Goal: Check status: Check status

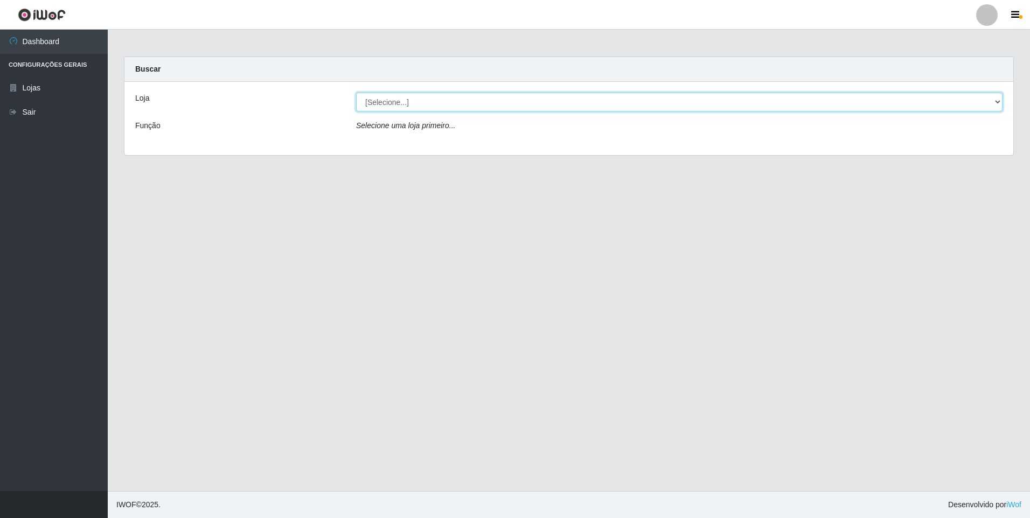
click at [998, 100] on select "[Selecione...] Extrabom - Loja 01 Centro de Distribuição" at bounding box center [679, 102] width 646 height 19
select select "435"
click at [356, 93] on select "[Selecione...] Extrabom - Loja 01 Centro de Distribuição" at bounding box center [679, 102] width 646 height 19
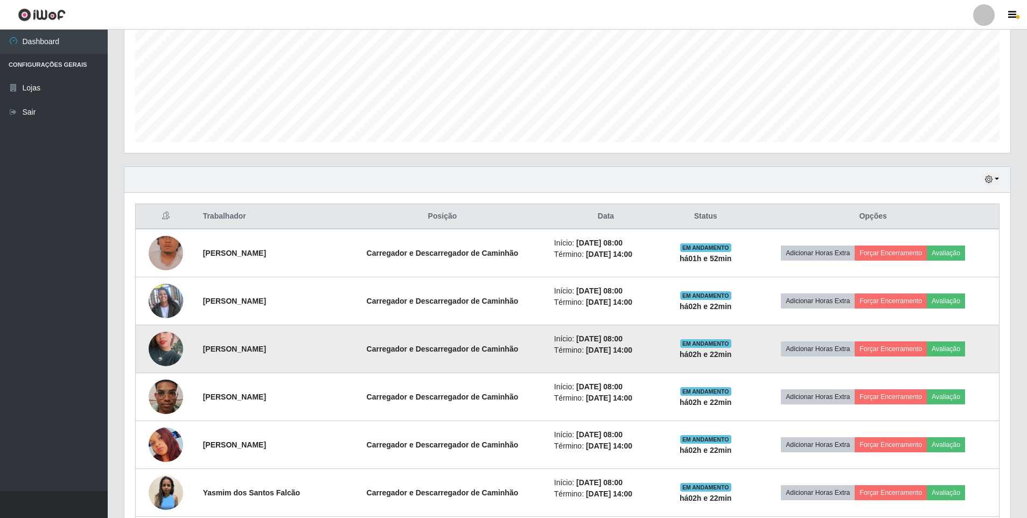
scroll to position [221, 0]
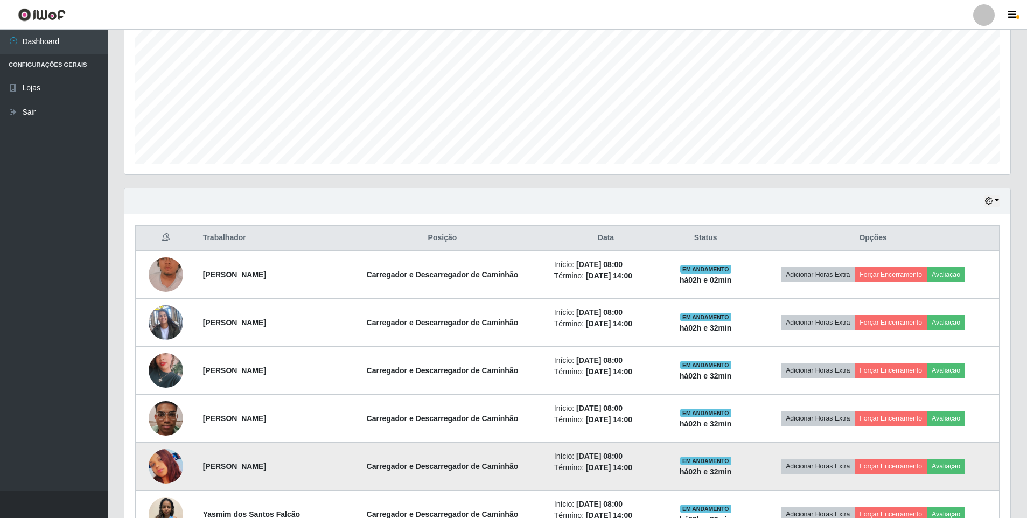
click at [356, 455] on td "Carregador e Descarregador de Caminhão" at bounding box center [442, 467] width 211 height 48
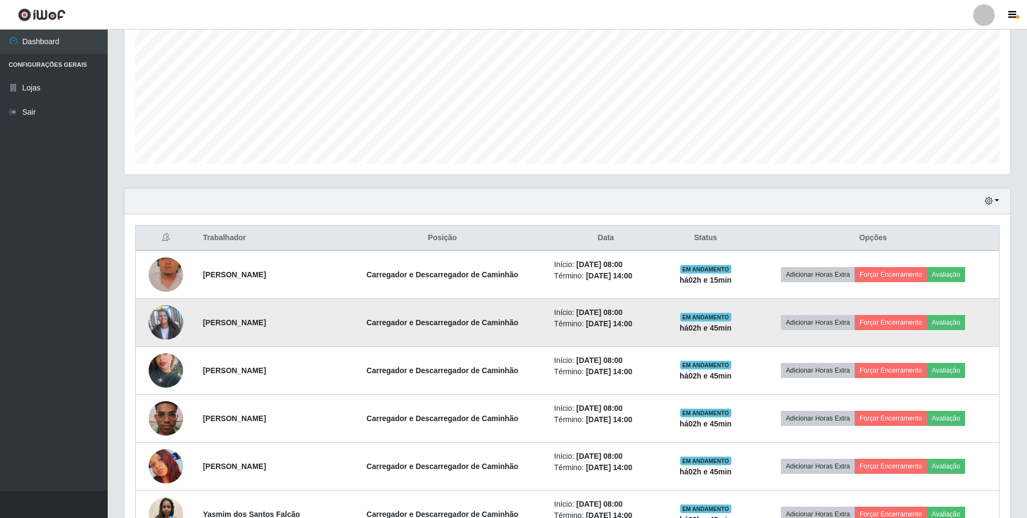
click at [387, 285] on td "Carregador e Descarregador de Caminhão" at bounding box center [442, 274] width 211 height 48
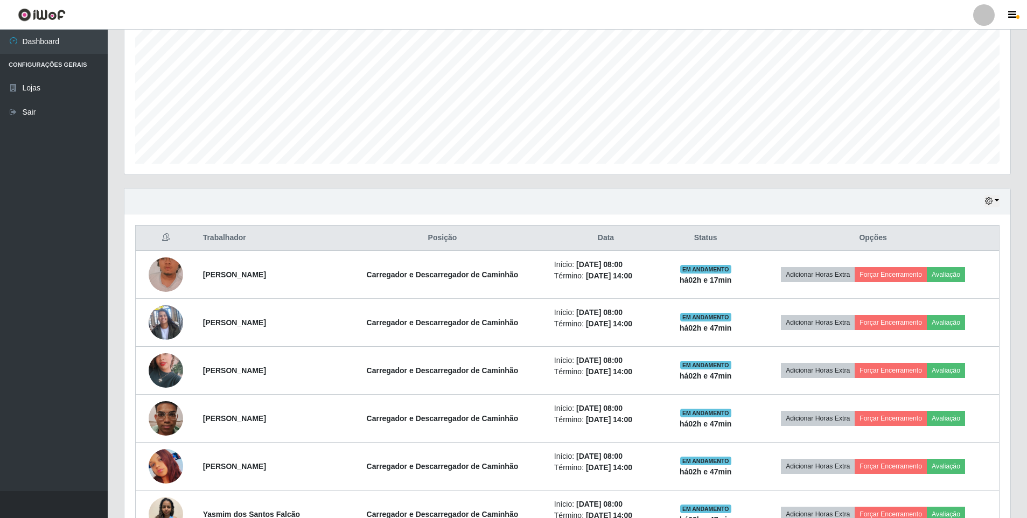
drag, startPoint x: 342, startPoint y: 299, endPoint x: 306, endPoint y: 200, distance: 105.3
click at [306, 200] on div "Hoje 1 dia 3 dias 1 Semana Não encerrados" at bounding box center [567, 201] width 886 height 26
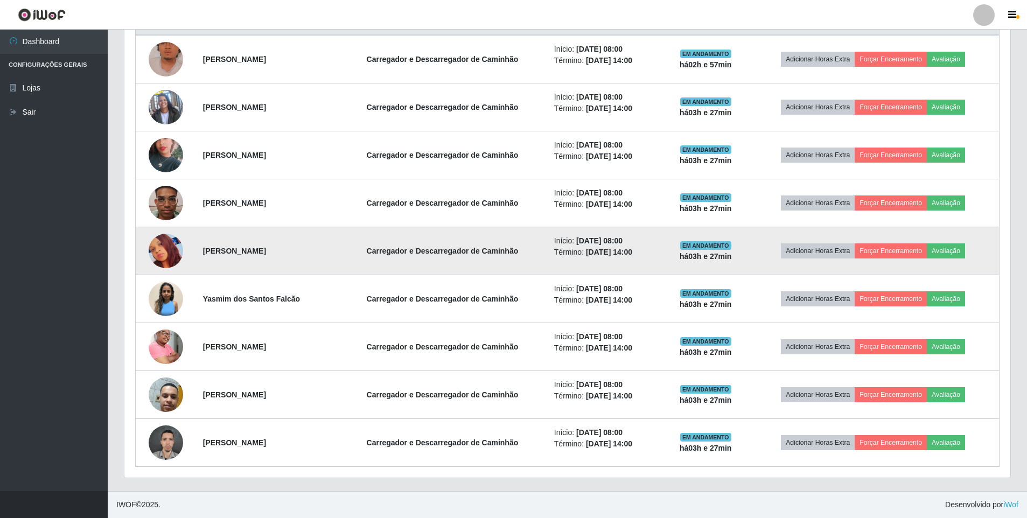
scroll to position [383, 0]
